Goal: Information Seeking & Learning: Find specific fact

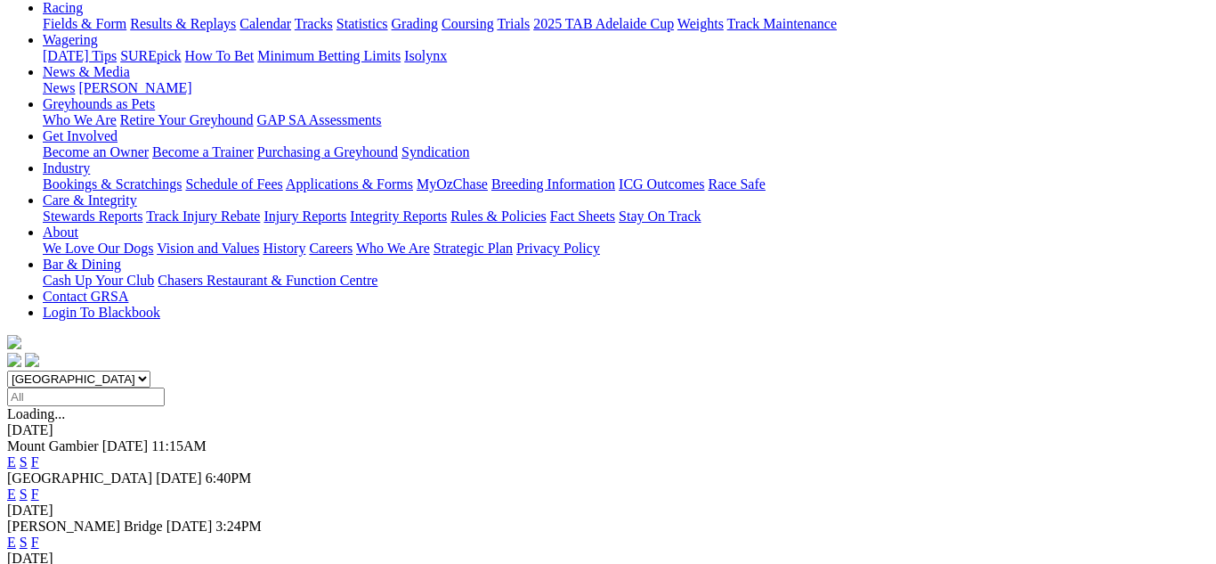
scroll to position [214, 0]
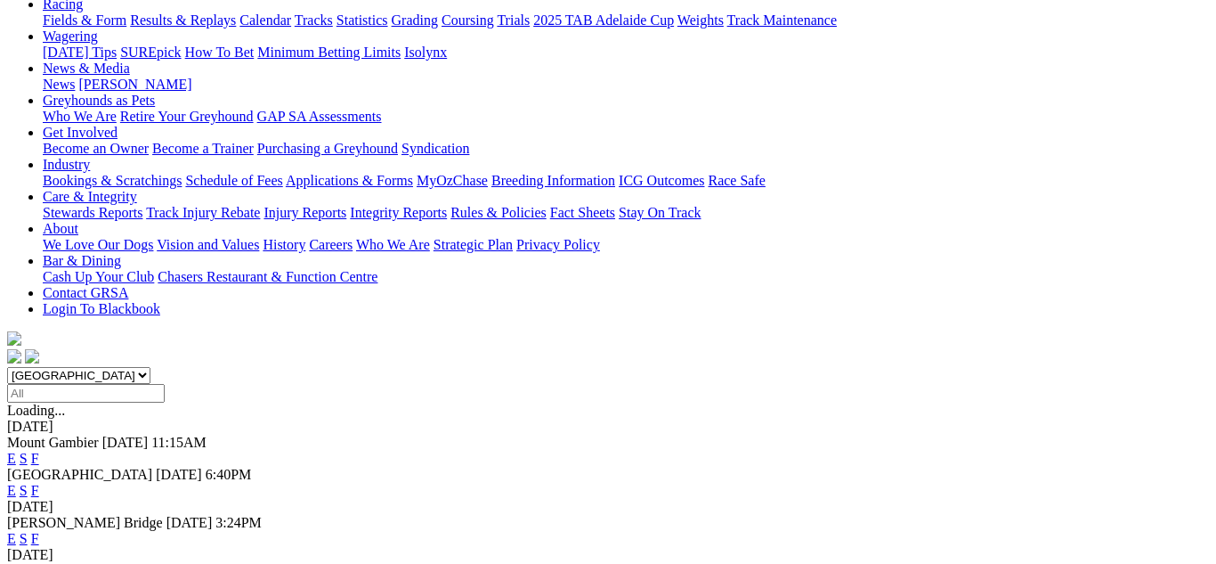
click at [39, 531] on link "F" at bounding box center [35, 538] width 8 height 15
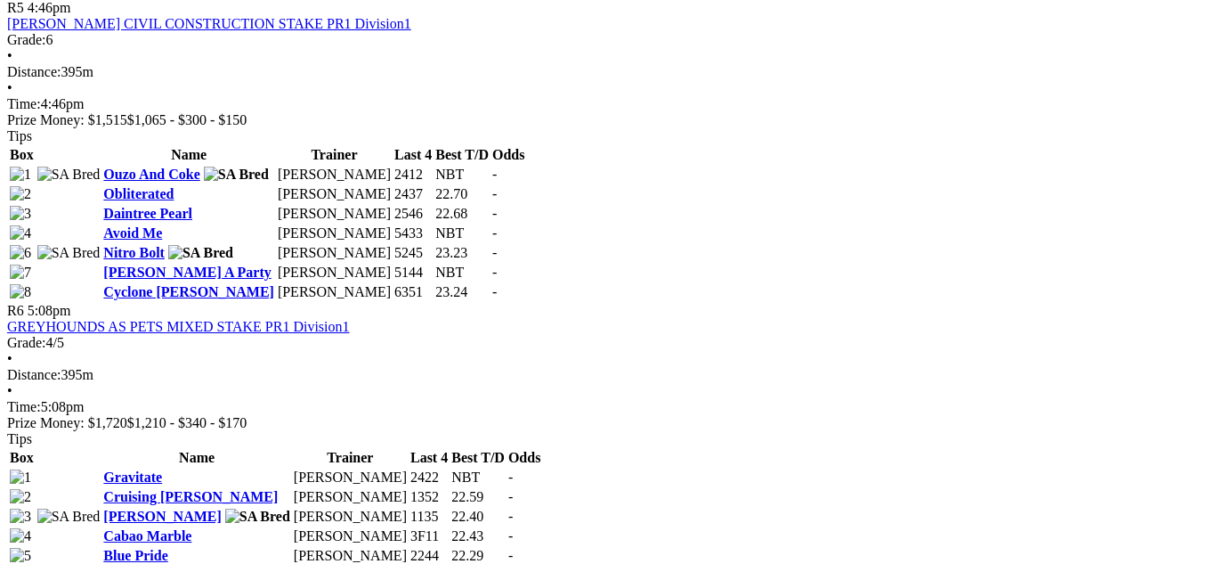
scroll to position [2065, 0]
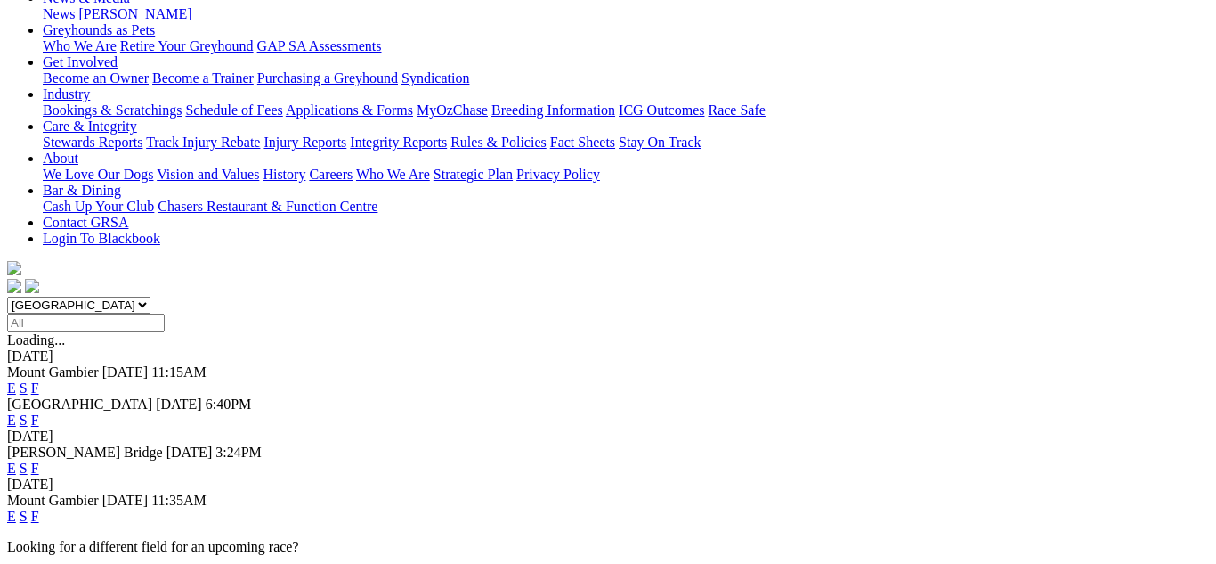
scroll to position [285, 0]
click at [39, 507] on link "F" at bounding box center [35, 514] width 8 height 15
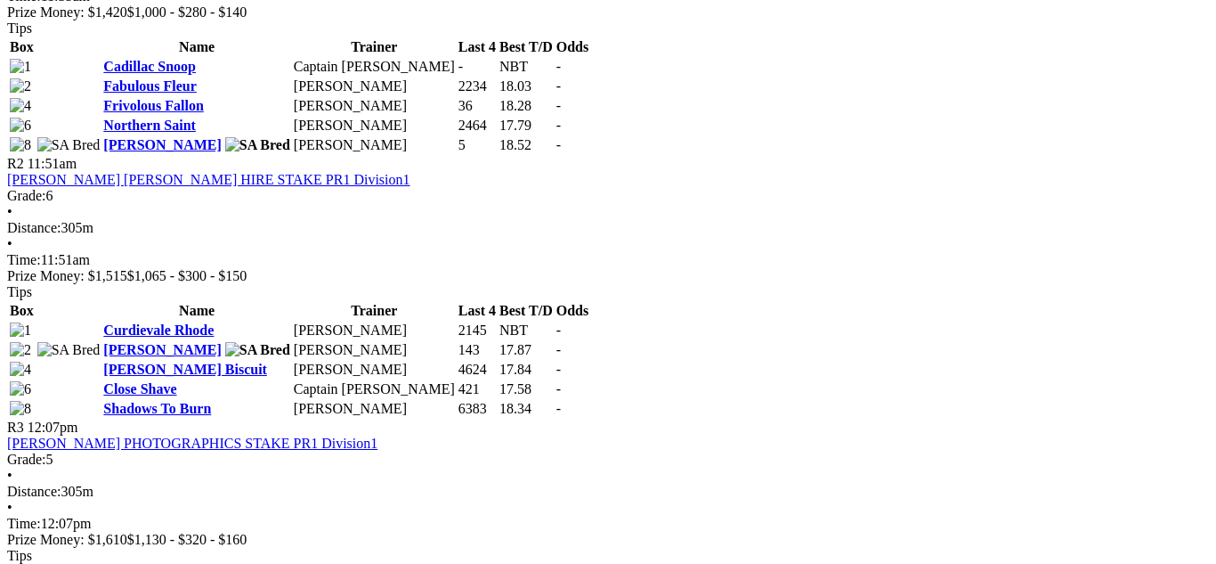
scroll to position [1033, 0]
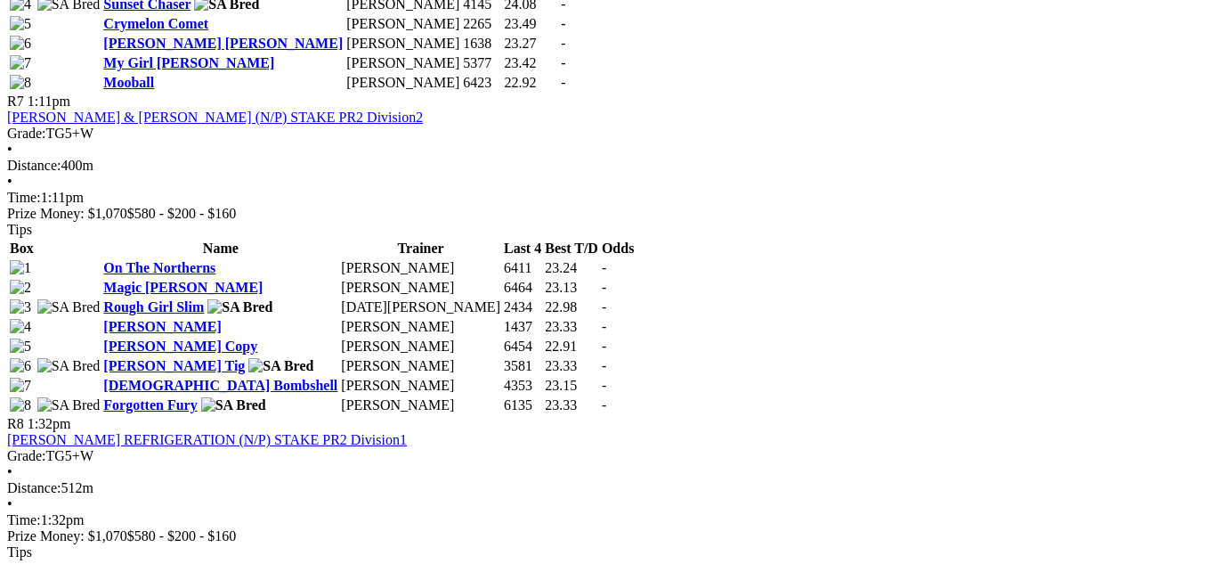
scroll to position [2742, 0]
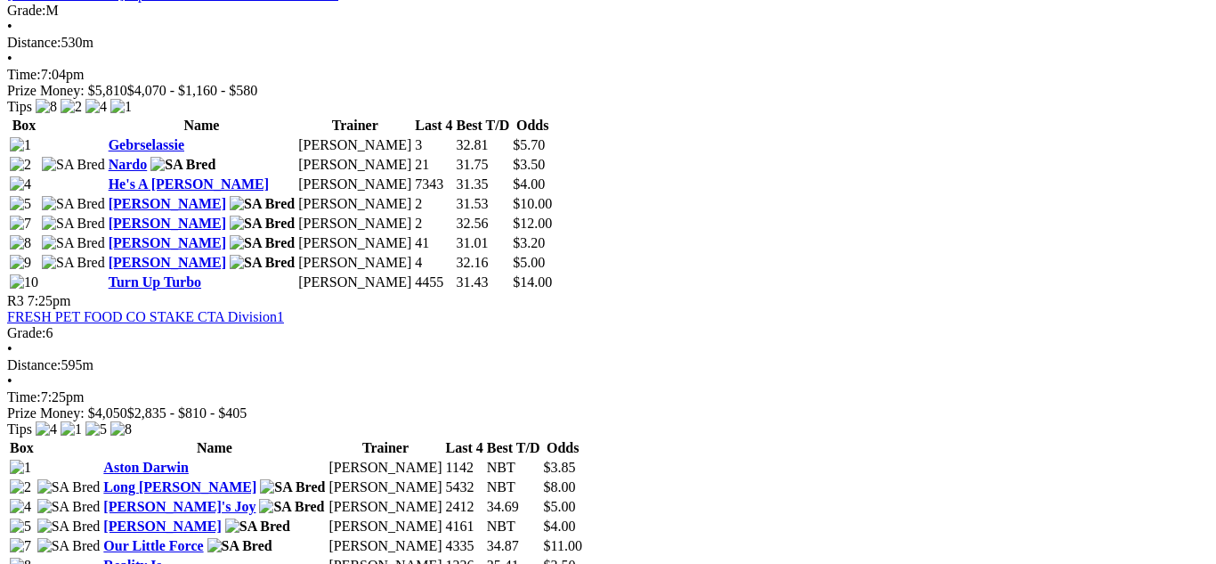
scroll to position [1318, 0]
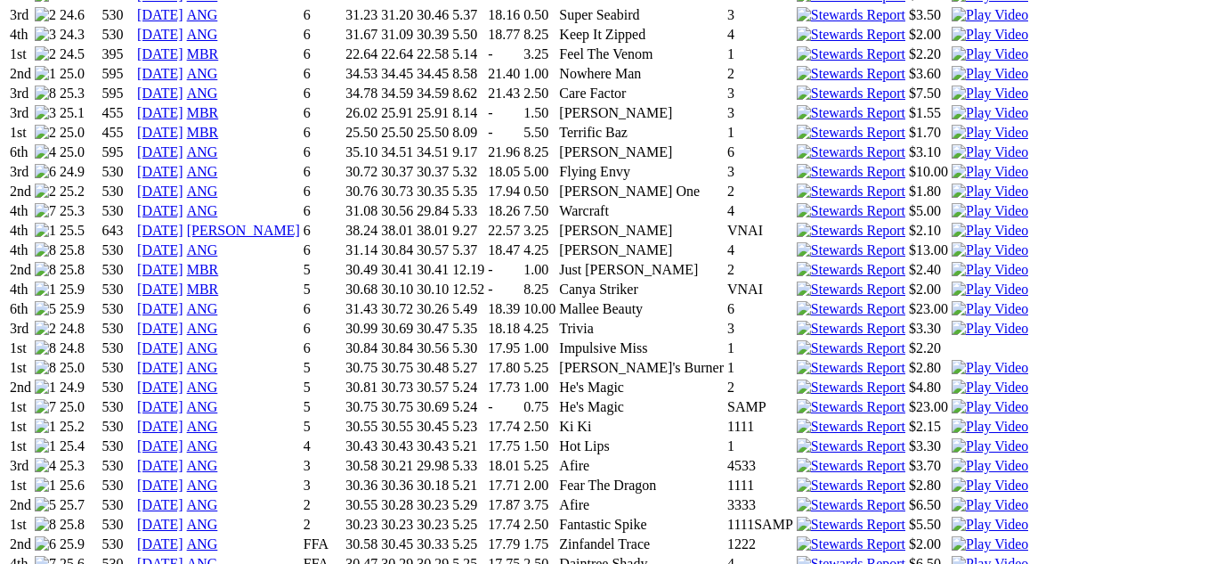
scroll to position [1496, 0]
